Goal: Answer question/provide support: Answer question/provide support

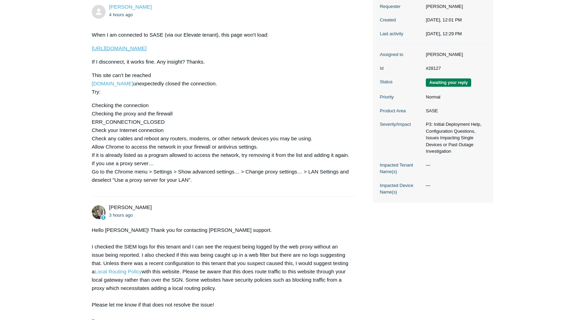
scroll to position [142, 0]
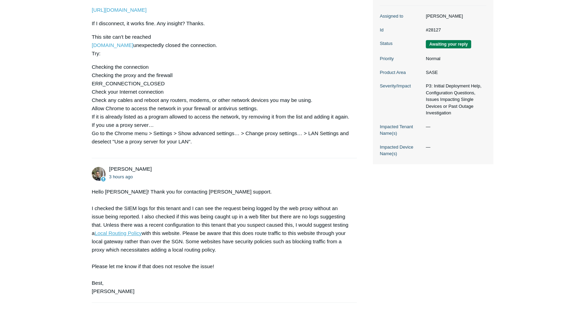
click at [120, 235] on link "Local Routing Policy" at bounding box center [117, 233] width 47 height 6
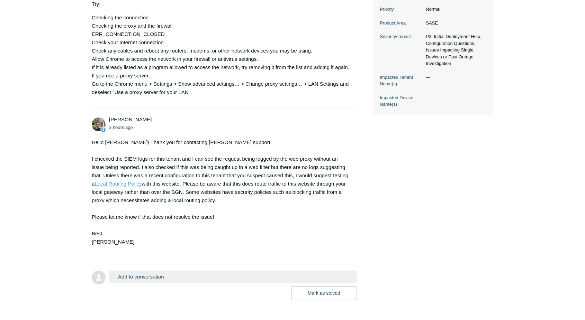
scroll to position [219, 0]
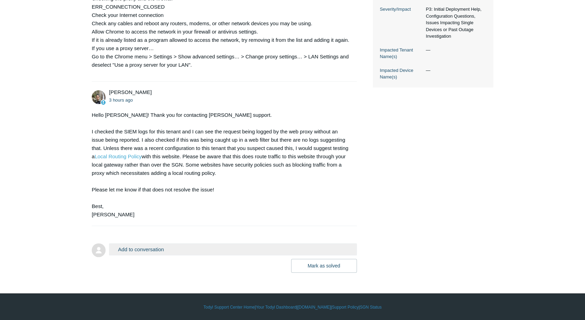
click at [167, 248] on button "Add to conversation" at bounding box center [233, 249] width 248 height 12
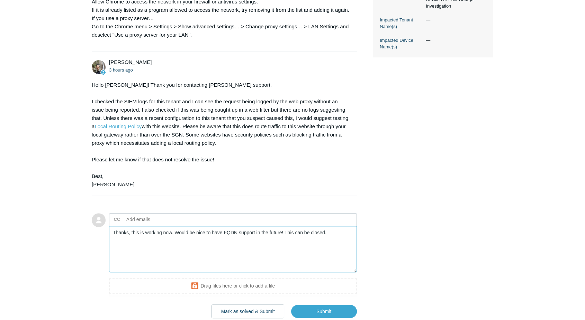
scroll to position [295, 0]
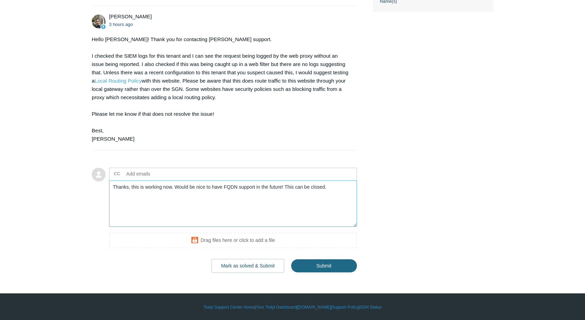
type textarea "Thanks, this is working now. Would be nice to have FQDN support in the future! …"
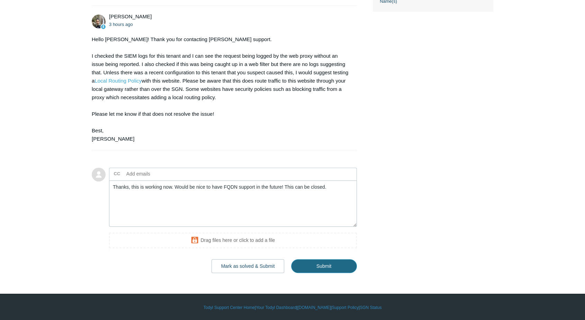
click at [328, 265] on input "Submit" at bounding box center [324, 266] width 66 height 14
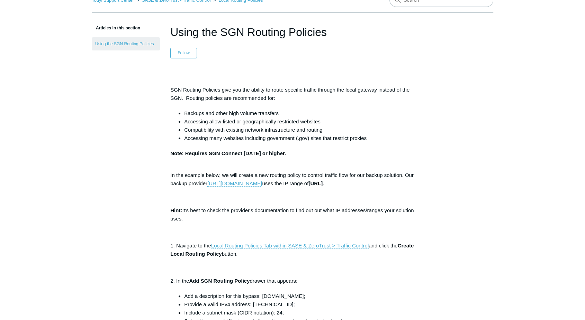
scroll to position [77, 0]
